Goal: Information Seeking & Learning: Learn about a topic

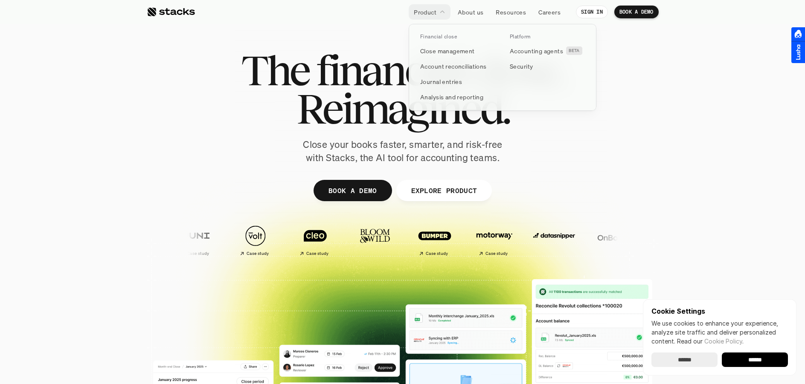
click at [431, 15] on p "Product" at bounding box center [425, 12] width 23 height 9
